Goal: Task Accomplishment & Management: Manage account settings

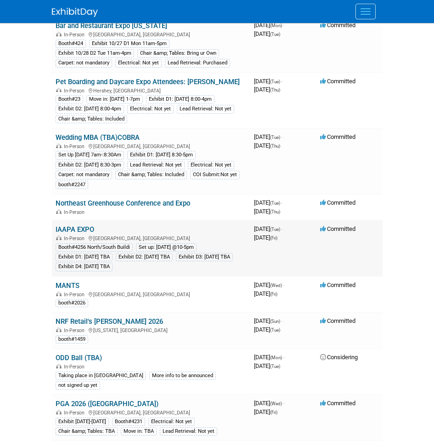
scroll to position [459, 0]
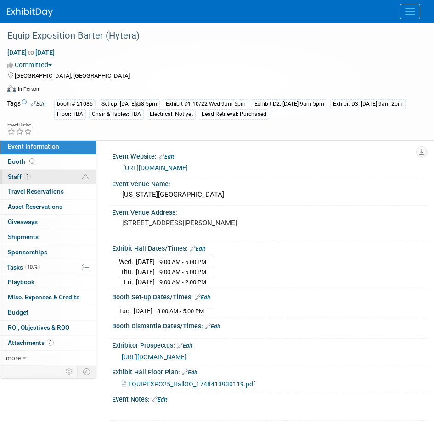
click at [46, 181] on link "2 Staff 2" at bounding box center [48, 177] width 96 height 15
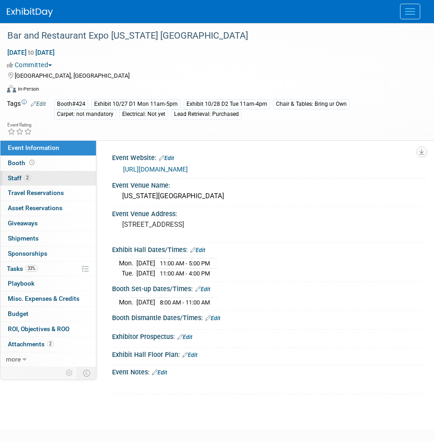
click at [25, 181] on span "2" at bounding box center [27, 177] width 7 height 7
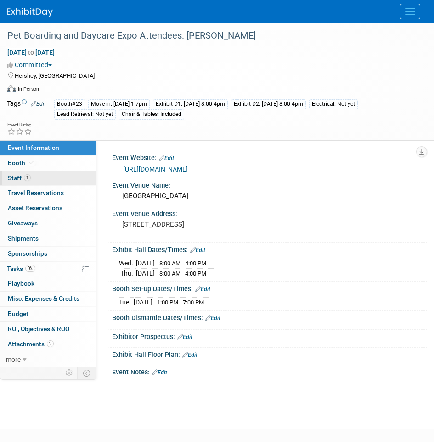
click at [58, 178] on link "1 Staff 1" at bounding box center [48, 178] width 96 height 15
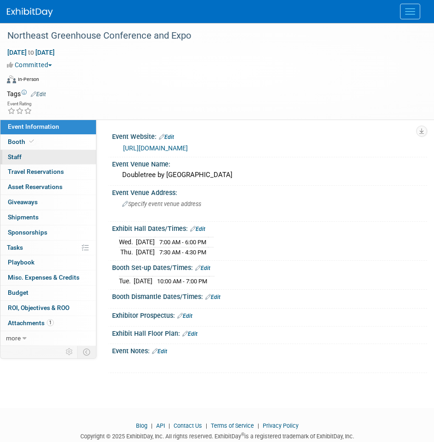
click at [40, 154] on link "0 Staff 0" at bounding box center [48, 157] width 96 height 15
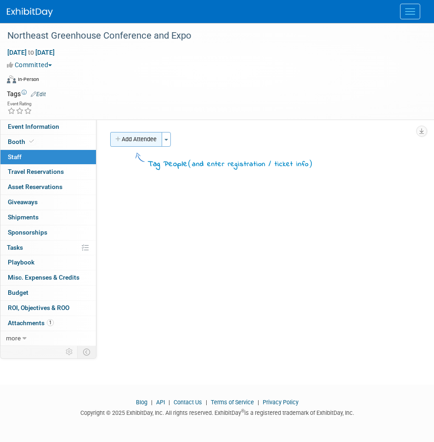
click at [123, 140] on button "Add Attendee" at bounding box center [136, 139] width 52 height 15
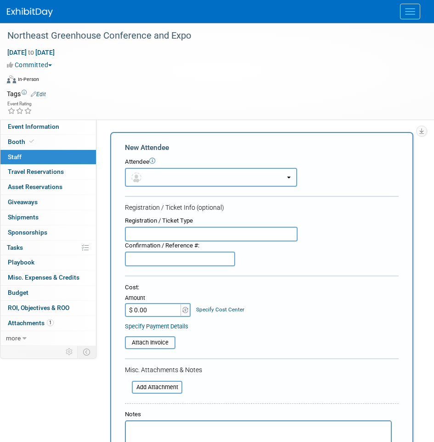
click at [170, 177] on button "button" at bounding box center [211, 177] width 172 height 19
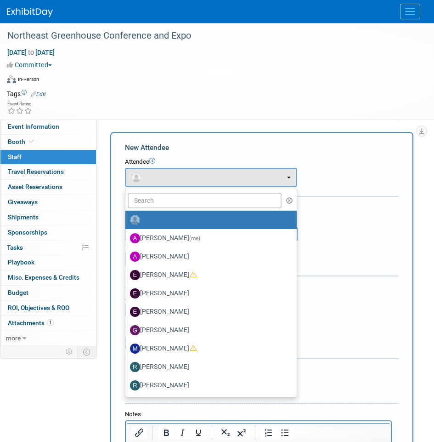
click at [198, 313] on label "[PERSON_NAME]" at bounding box center [209, 311] width 158 height 15
click at [127, 313] on input "[PERSON_NAME]" at bounding box center [124, 310] width 6 height 6
select select "1d941cd9-bd79-4c20-972b-5578f68c8737"
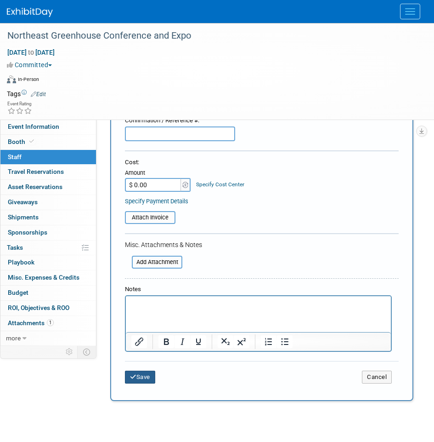
click at [143, 383] on button "Save" at bounding box center [140, 376] width 30 height 13
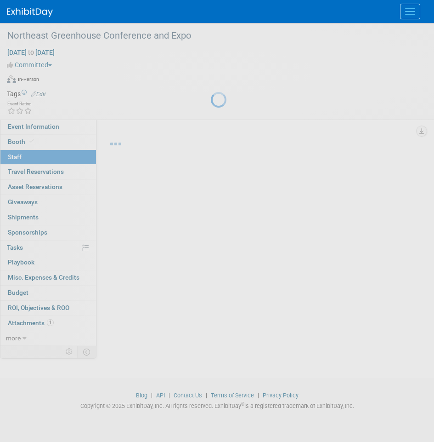
scroll to position [7, 0]
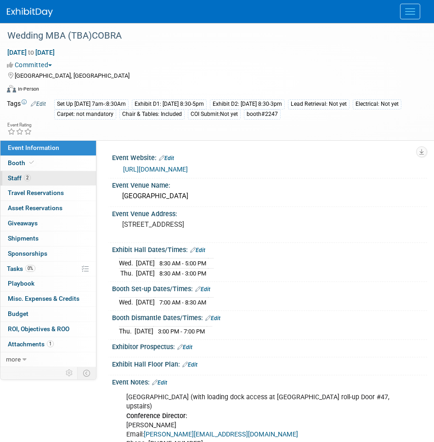
click at [42, 176] on link "2 Staff 2" at bounding box center [48, 178] width 96 height 15
click at [119, 38] on div "Wedding MBA (TBA)COBRA" at bounding box center [210, 36] width 412 height 17
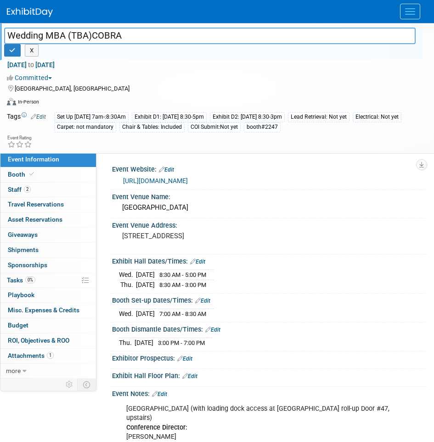
drag, startPoint x: 121, startPoint y: 38, endPoint x: 93, endPoint y: 31, distance: 28.9
click at [93, 31] on input "Wedding MBA (TBA)COBRA" at bounding box center [210, 36] width 412 height 16
type input "Wedding MBA (TBA) KENWOOD"
click at [11, 53] on icon "button" at bounding box center [12, 50] width 6 height 6
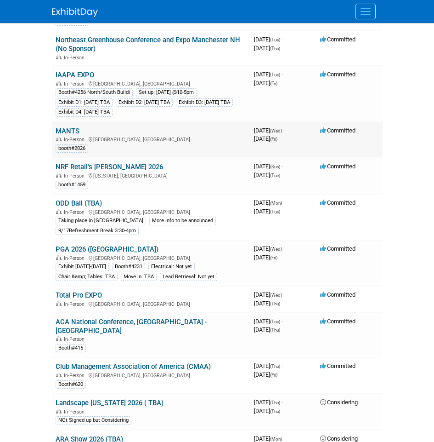
scroll to position [643, 0]
